Goal: Transaction & Acquisition: Book appointment/travel/reservation

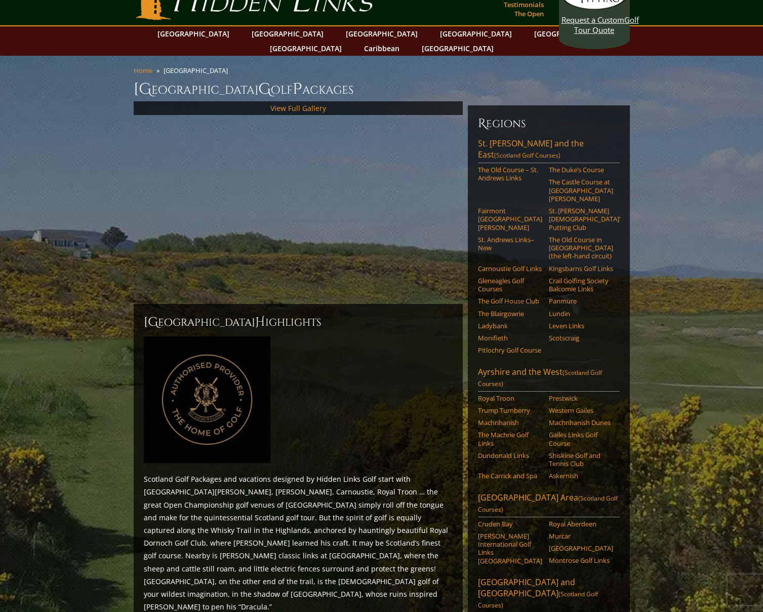
scroll to position [30, 0]
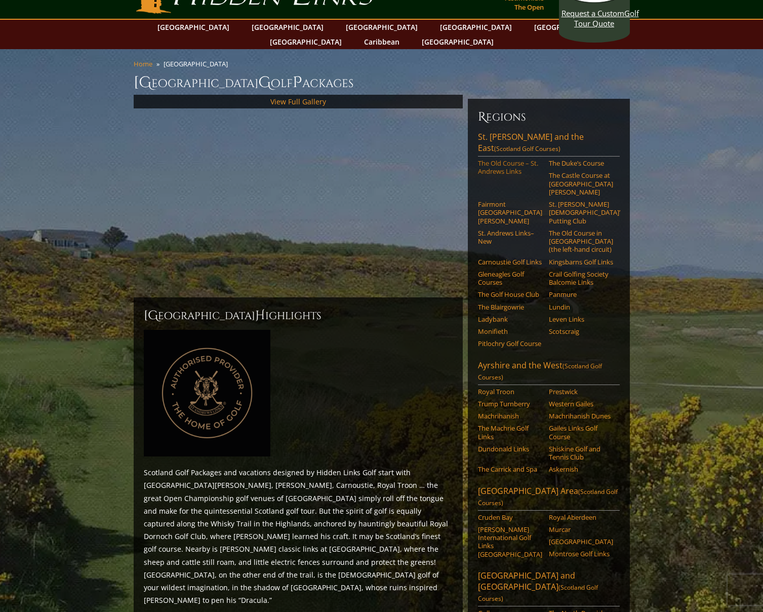
click at [513, 159] on link "The Old Course – St. Andrews Links" at bounding box center [510, 167] width 64 height 17
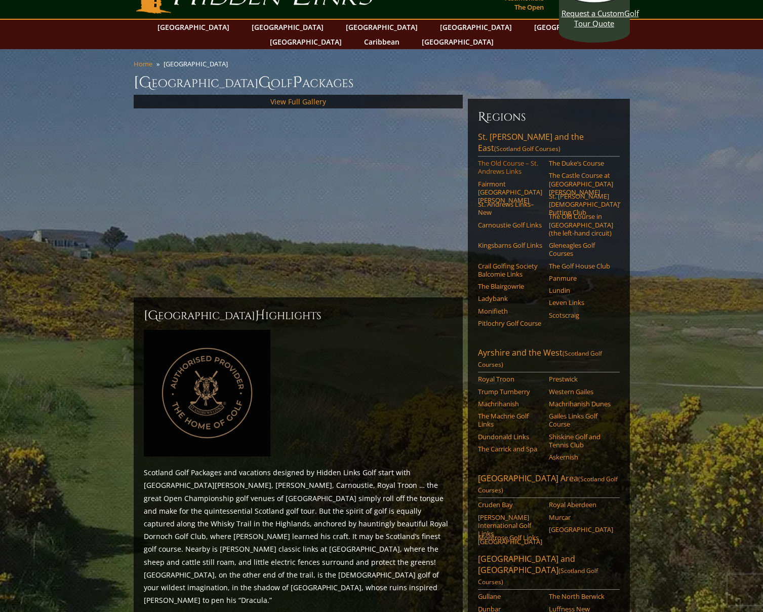
click at [500, 159] on link "The Old Course – St. Andrews Links" at bounding box center [510, 167] width 64 height 17
